Goal: Task Accomplishment & Management: Use online tool/utility

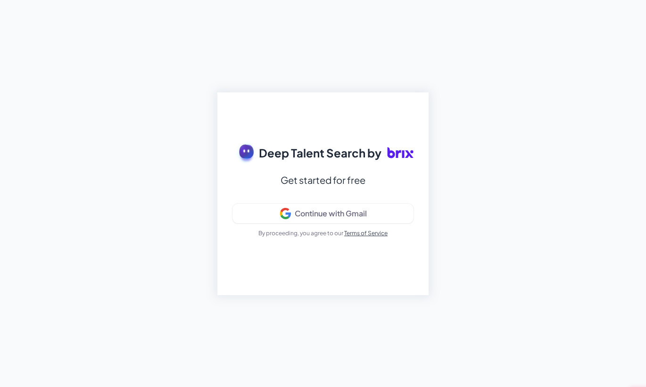
click at [230, 156] on div "Deep Talent Search by Get started for free Continue with Gmail By proceeding, y…" at bounding box center [322, 193] width 211 height 203
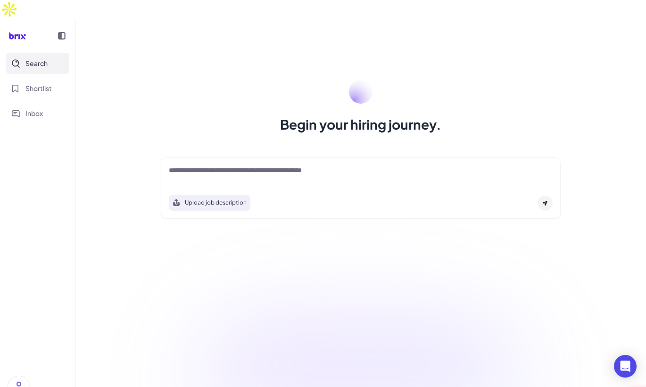
click at [206, 165] on textarea at bounding box center [361, 170] width 384 height 11
click at [361, 293] on div "Begin your hiring journey. Upload job description Job Titles Location Years of …" at bounding box center [360, 212] width 570 height 387
click at [216, 165] on div at bounding box center [361, 174] width 384 height 19
click at [219, 165] on textarea at bounding box center [361, 170] width 384 height 11
click at [39, 58] on span "Search" at bounding box center [36, 63] width 22 height 10
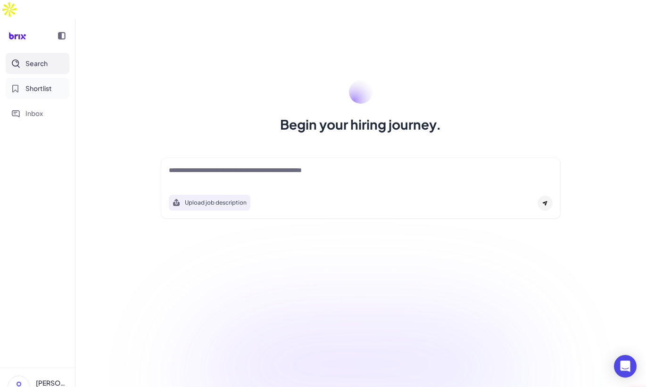
click at [39, 83] on span "Shortlist" at bounding box center [38, 88] width 26 height 10
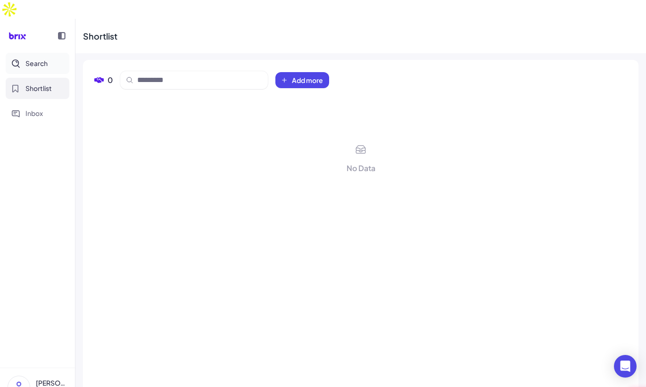
click at [41, 58] on span "Search" at bounding box center [36, 63] width 22 height 10
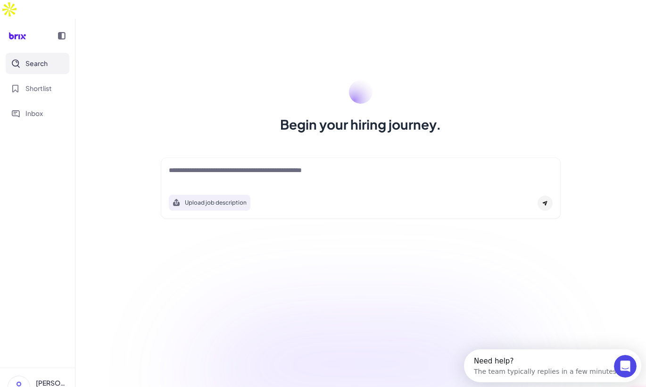
click at [359, 80] on circle at bounding box center [361, 92] width 24 height 24
click at [384, 294] on div "Begin your hiring journey. Upload job description Job Titles Location Years of …" at bounding box center [360, 212] width 570 height 387
click at [224, 165] on div at bounding box center [361, 174] width 384 height 19
click at [232, 165] on textarea at bounding box center [361, 170] width 384 height 11
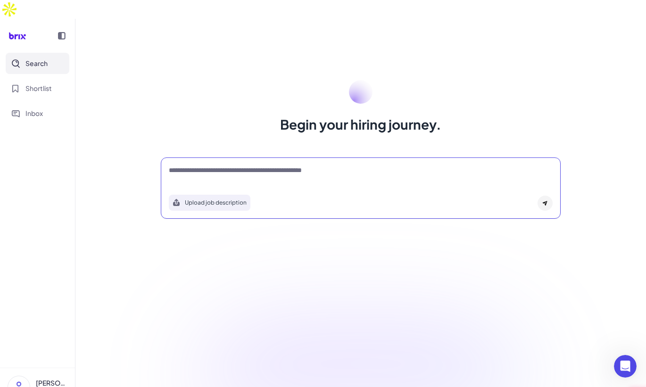
click at [381, 301] on div "Begin your hiring journey. Upload job description Job Titles Location Years of …" at bounding box center [360, 212] width 570 height 387
click at [57, 78] on button "Shortlist" at bounding box center [38, 88] width 64 height 21
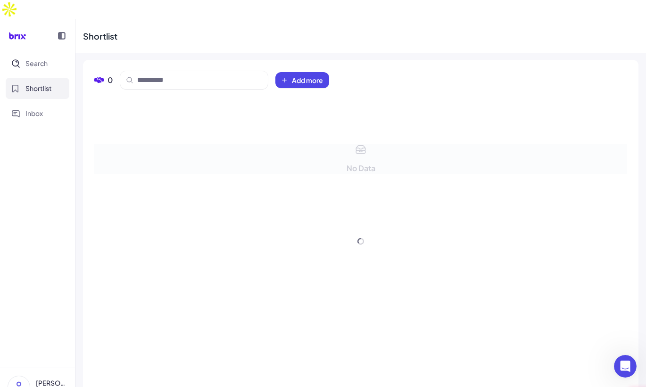
click at [240, 272] on div "No Data" at bounding box center [360, 241] width 533 height 289
click at [47, 103] on button "Inbox" at bounding box center [38, 113] width 64 height 21
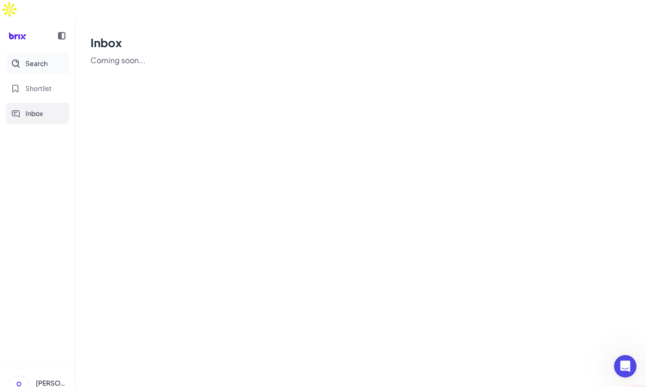
click at [45, 58] on span "Search" at bounding box center [36, 63] width 22 height 10
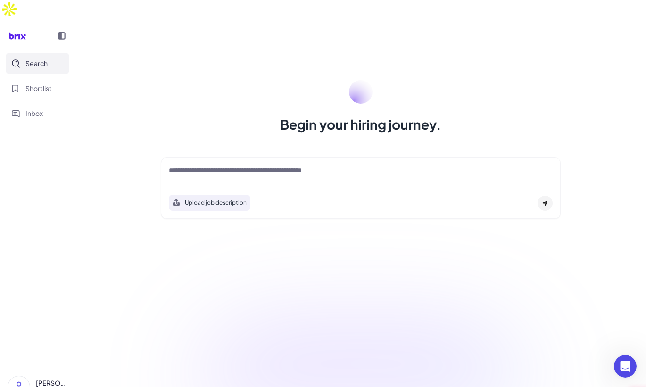
click at [227, 165] on textarea at bounding box center [361, 170] width 384 height 11
click at [342, 262] on div "Begin your hiring journey. Upload job description Job Titles Location Years of …" at bounding box center [360, 212] width 570 height 387
click at [554, 94] on div "Begin your hiring journey." at bounding box center [360, 107] width 422 height 54
click at [350, 282] on div "Begin your hiring journey. Upload job description Job Titles Location Years of …" at bounding box center [360, 212] width 570 height 387
click at [340, 189] on div "Upload job description" at bounding box center [361, 200] width 384 height 22
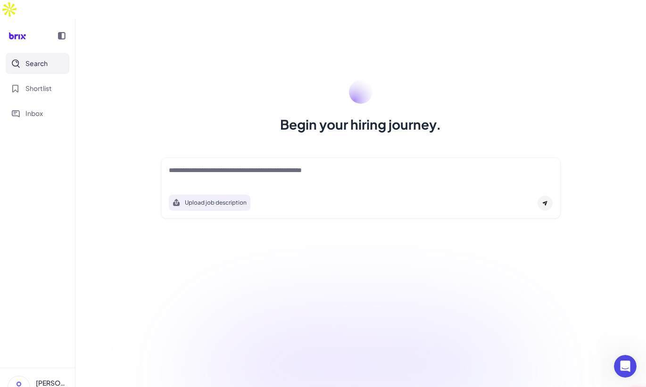
click at [343, 166] on div "Upload job description" at bounding box center [361, 187] width 400 height 61
click at [349, 165] on textarea at bounding box center [361, 170] width 384 height 11
click at [217, 165] on div at bounding box center [361, 174] width 384 height 19
click at [223, 165] on textarea at bounding box center [361, 170] width 384 height 11
click at [243, 225] on div "Begin your hiring journey. Upload job description Job Titles Location Years of …" at bounding box center [360, 212] width 570 height 387
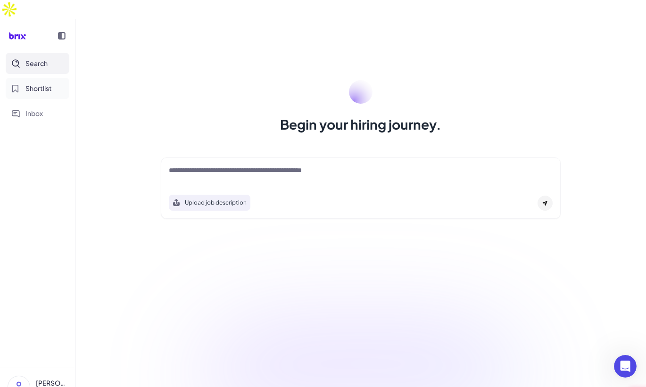
click at [42, 78] on button "Shortlist" at bounding box center [38, 88] width 64 height 21
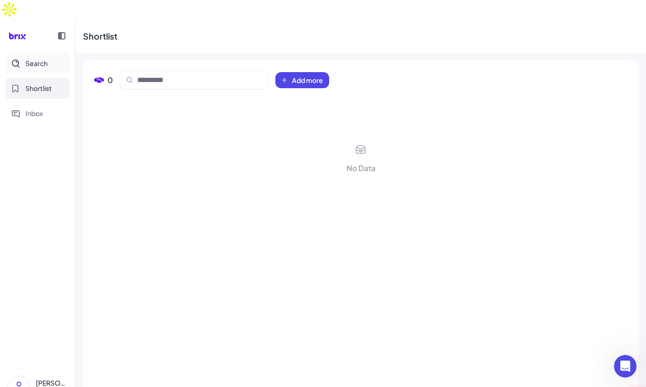
click at [38, 58] on span "Search" at bounding box center [36, 63] width 22 height 10
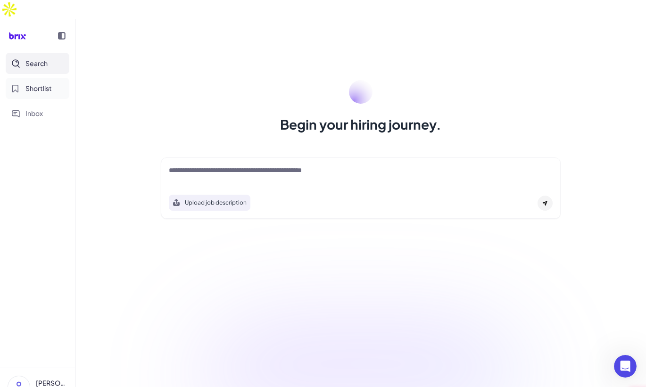
click at [43, 78] on button "Shortlist" at bounding box center [38, 88] width 64 height 21
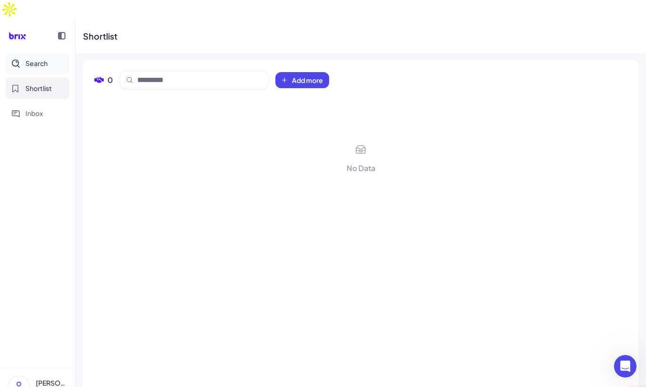
click at [38, 53] on button "Search" at bounding box center [38, 63] width 64 height 21
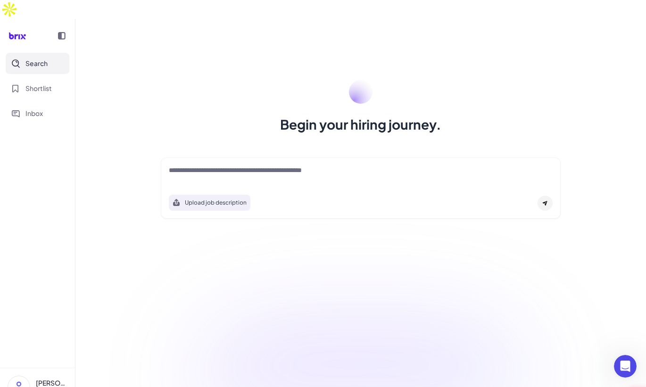
click at [254, 165] on div at bounding box center [361, 174] width 384 height 19
click at [254, 165] on textarea at bounding box center [361, 170] width 384 height 11
click at [36, 78] on button "Shortlist" at bounding box center [38, 88] width 64 height 21
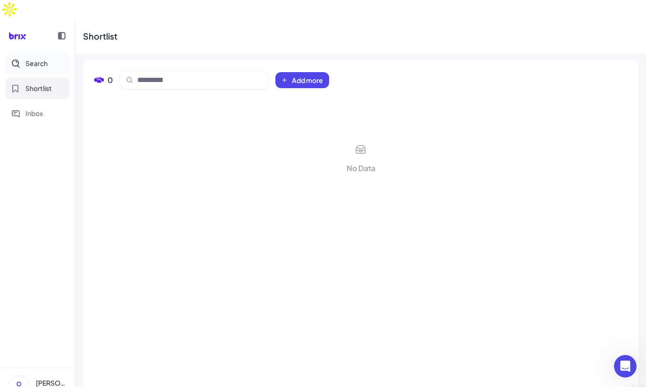
click at [27, 58] on span "Search" at bounding box center [36, 63] width 22 height 10
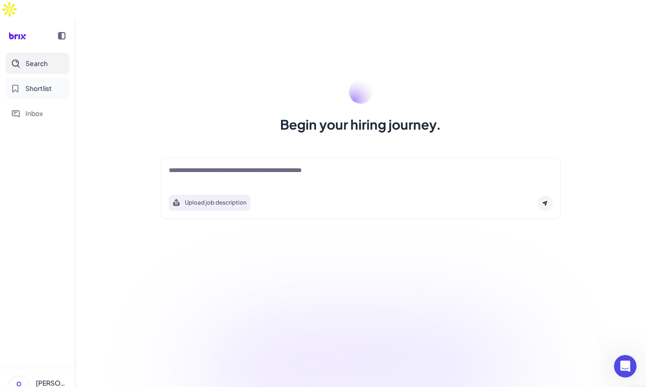
click at [42, 83] on span "Shortlist" at bounding box center [38, 88] width 26 height 10
